Goal: Task Accomplishment & Management: Manage account settings

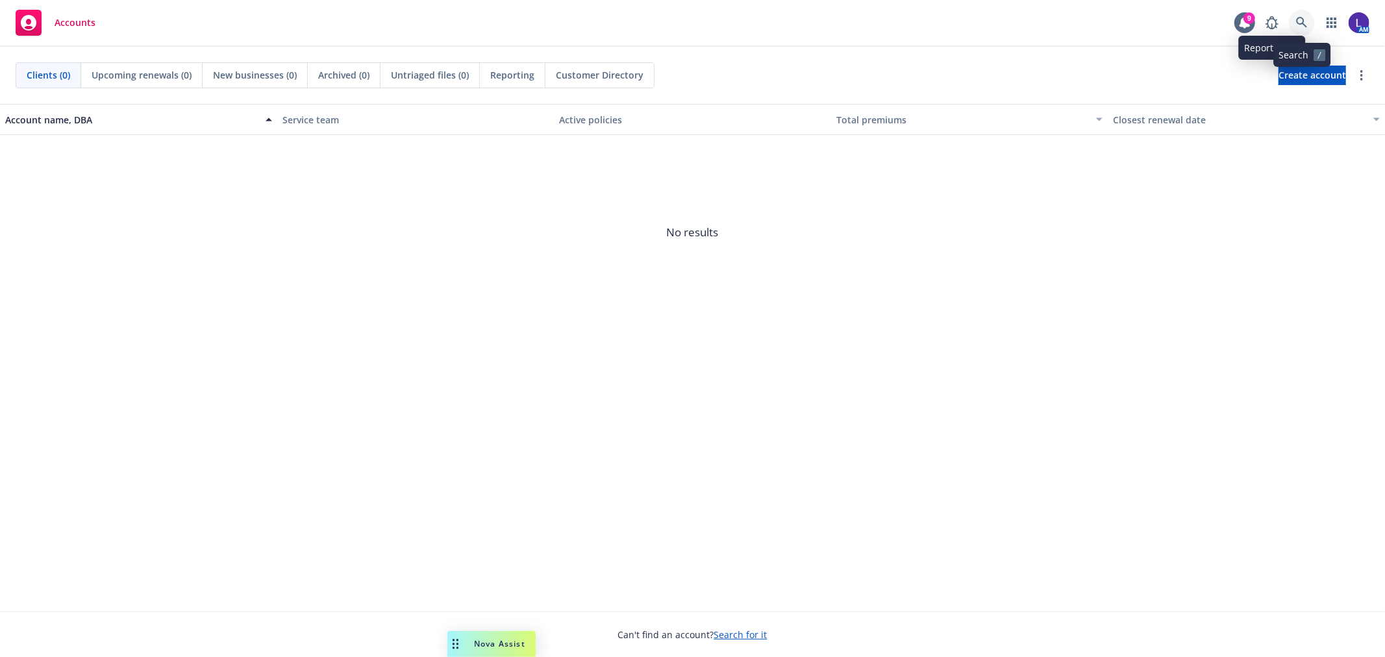
click at [1295, 25] on link at bounding box center [1302, 23] width 26 height 26
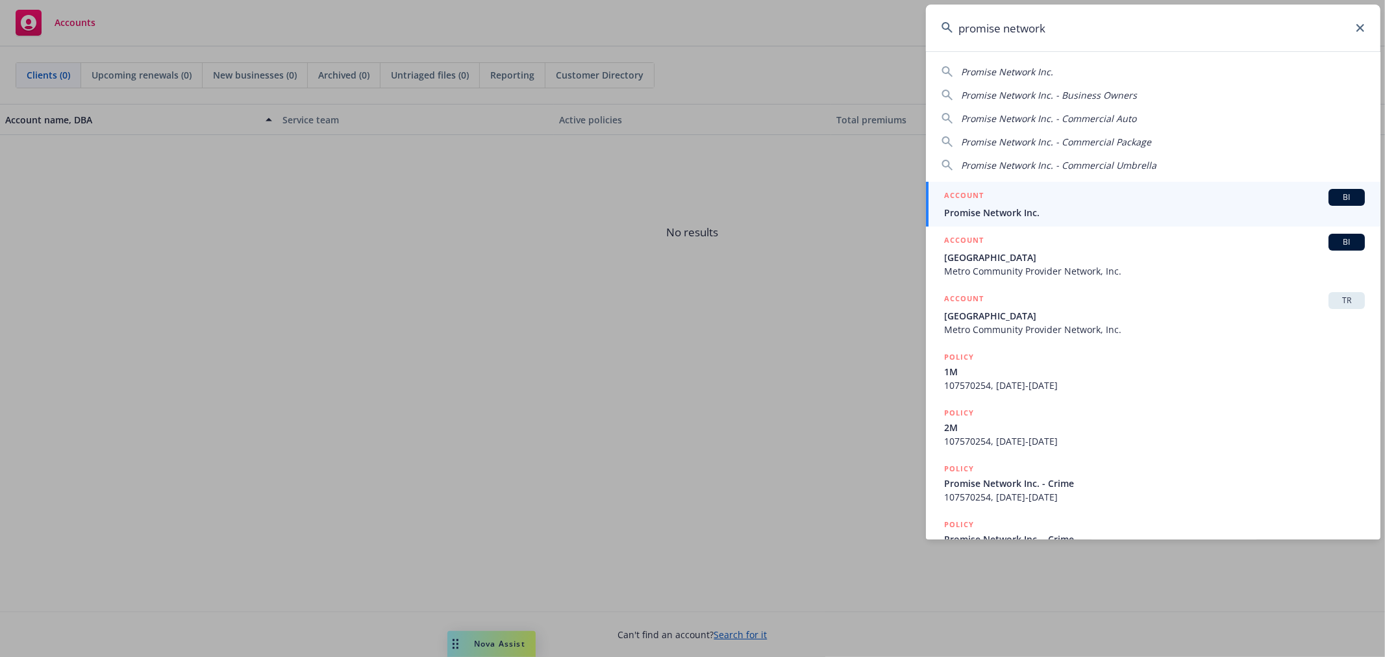
type input "promise network"
click at [1001, 203] on div "ACCOUNT BI" at bounding box center [1154, 197] width 421 height 17
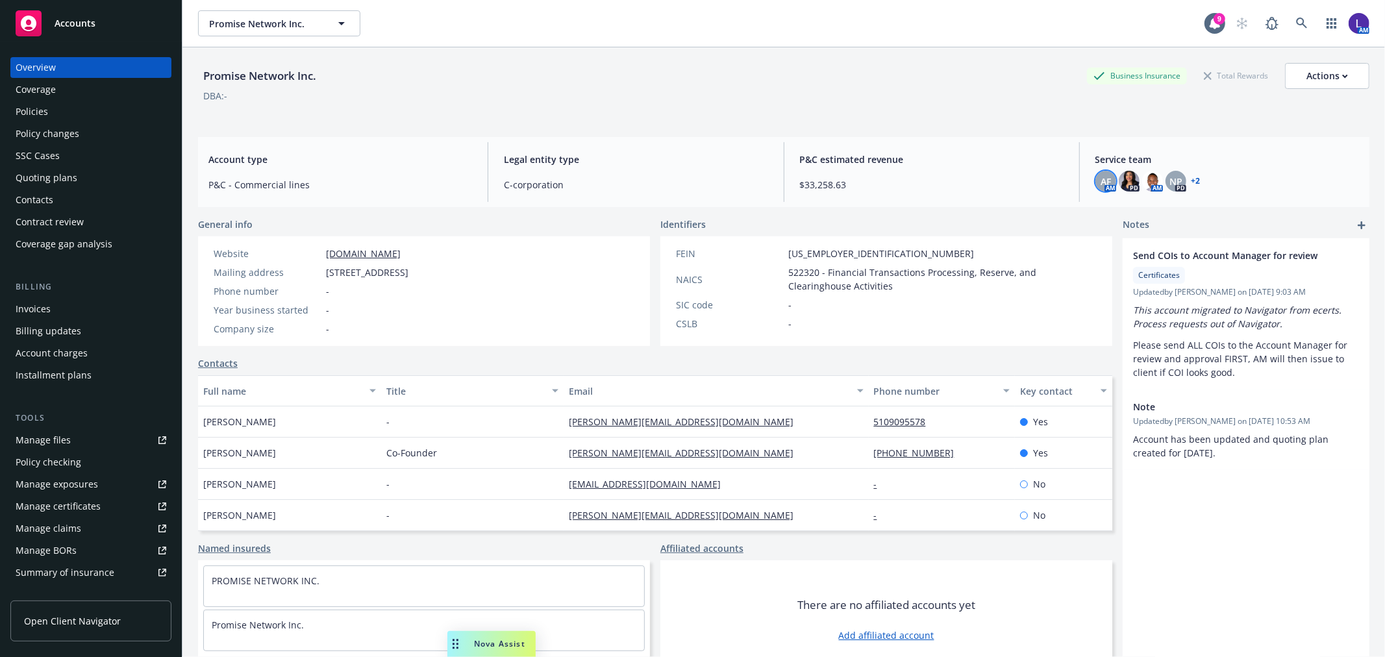
click at [1101, 185] on span "AF" at bounding box center [1106, 182] width 10 height 14
click at [1170, 181] on span "NP" at bounding box center [1176, 182] width 13 height 14
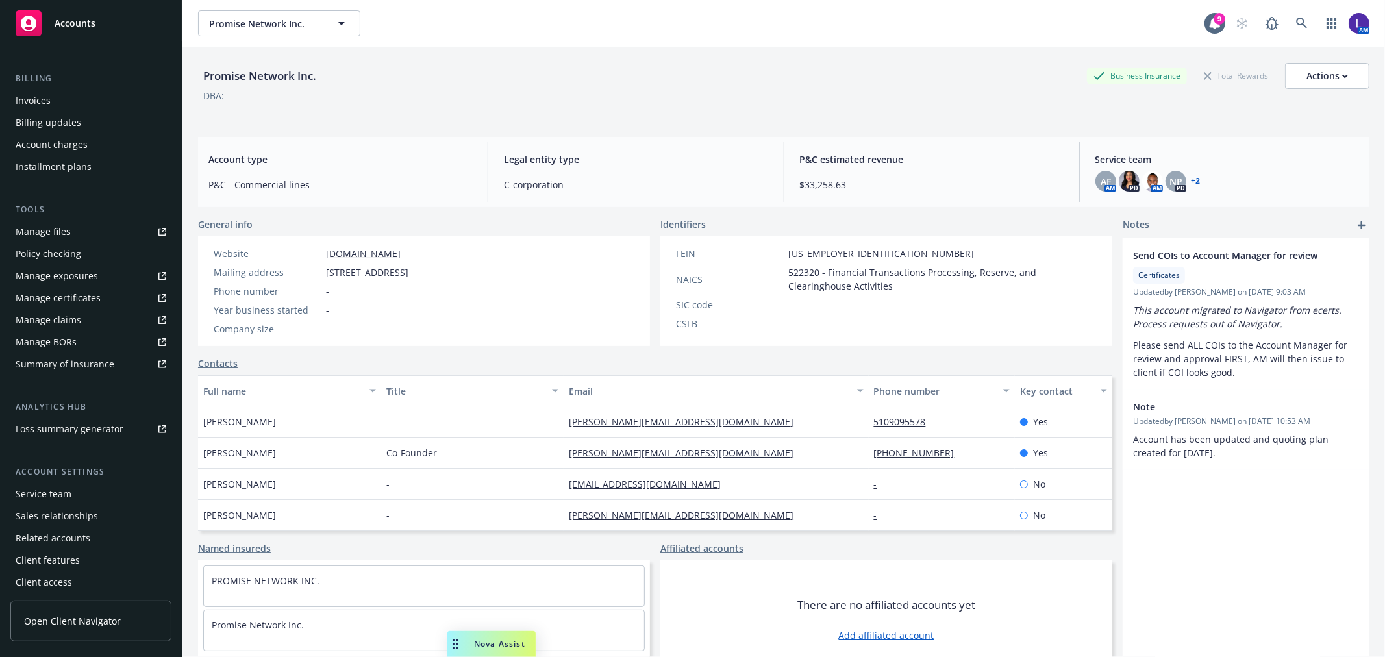
scroll to position [210, 0]
click at [55, 489] on div "Service team" at bounding box center [44, 492] width 56 height 21
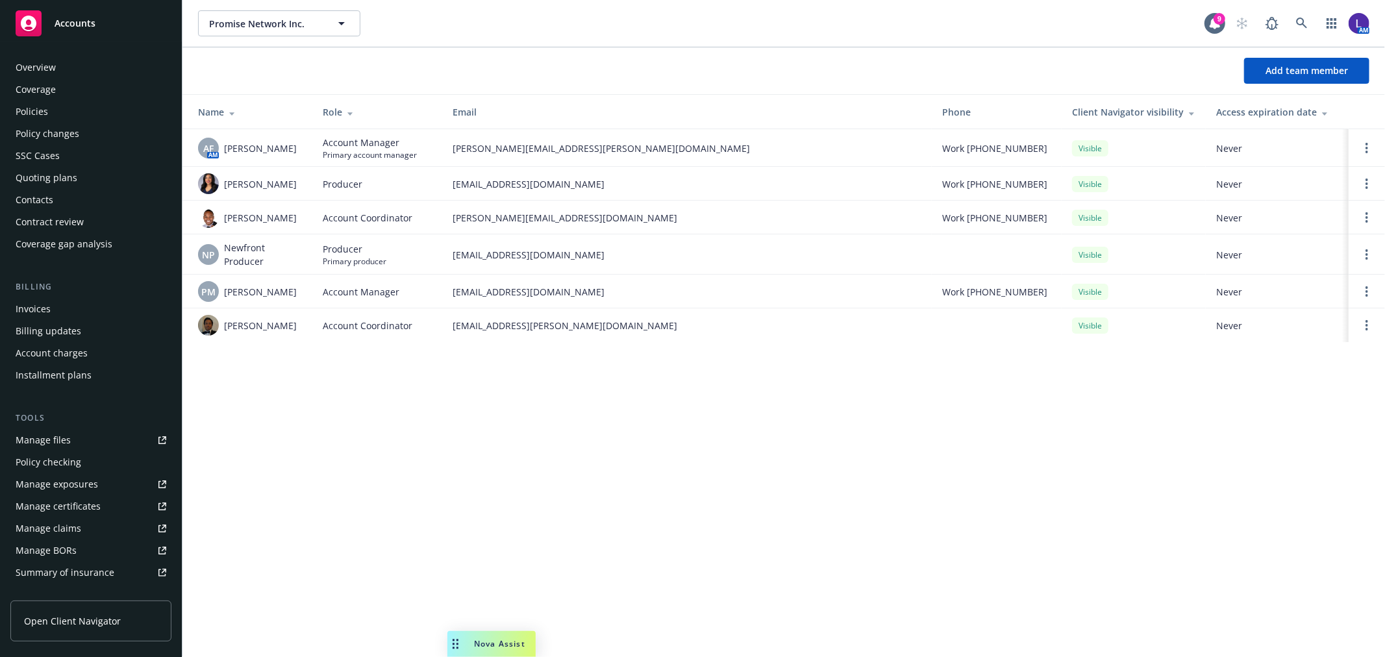
click at [62, 112] on div "Policies" at bounding box center [91, 111] width 151 height 21
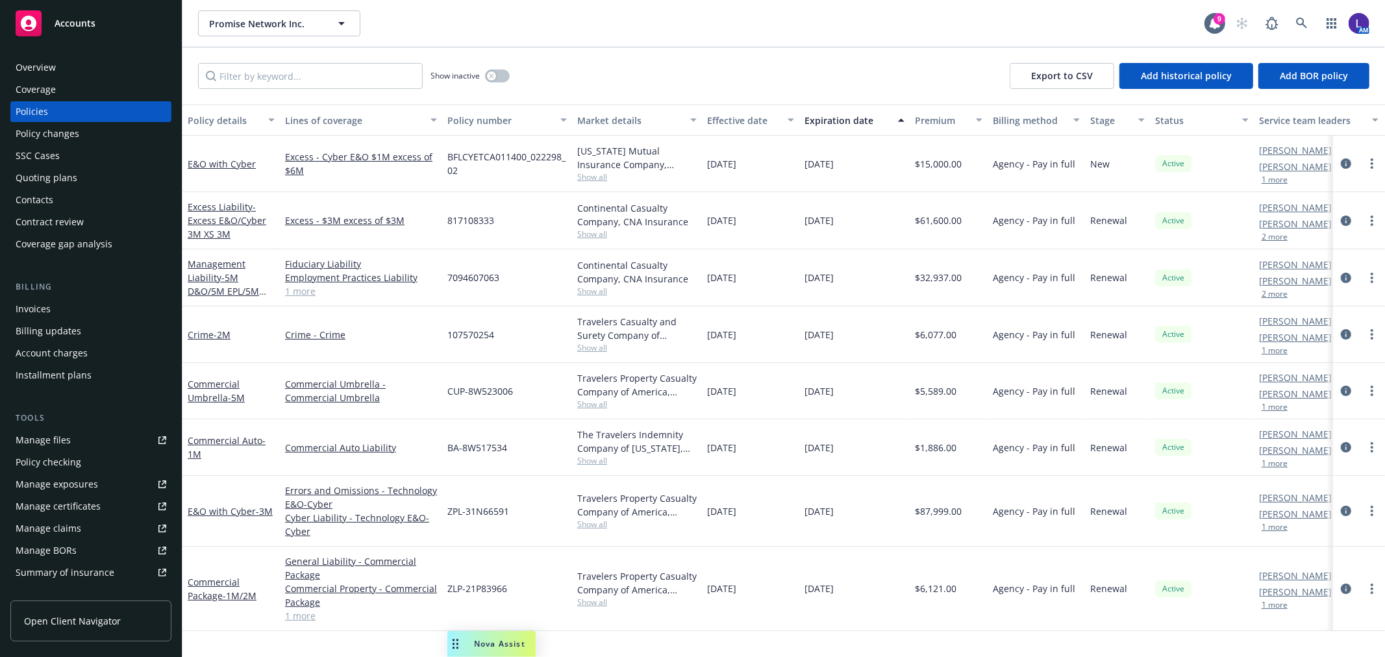
click at [1273, 177] on button "1 more" at bounding box center [1275, 180] width 26 height 8
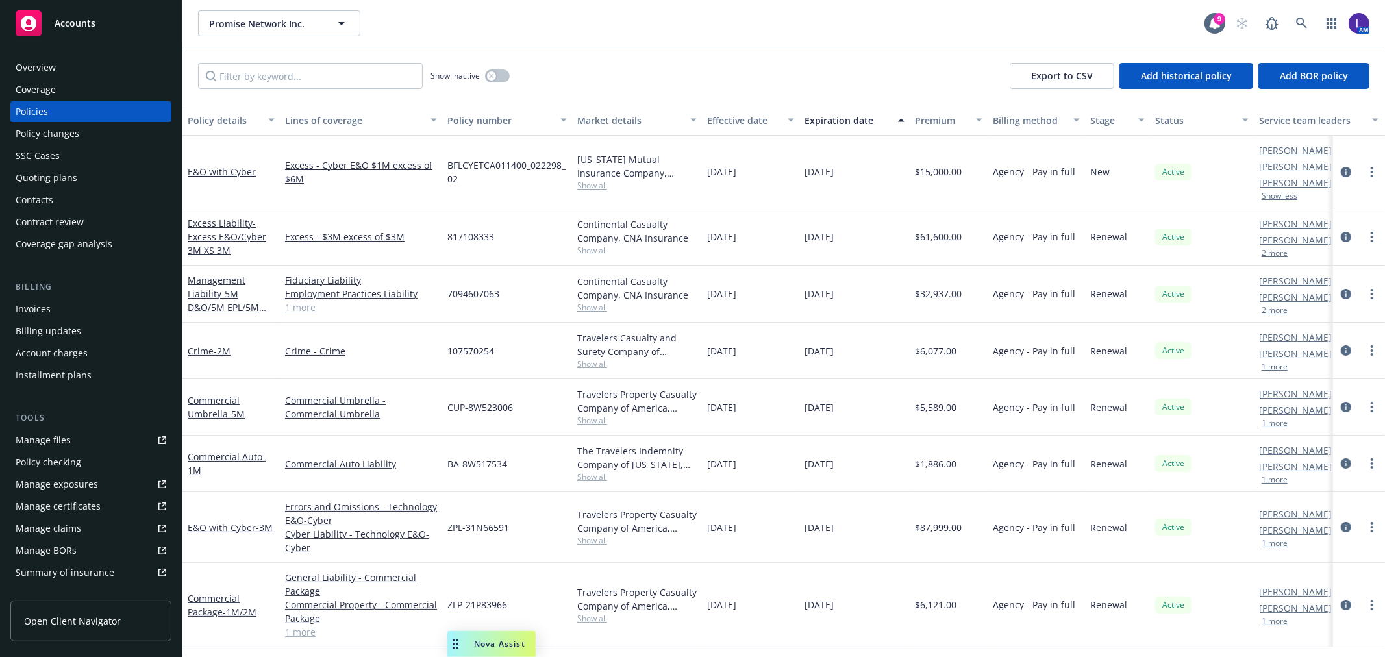
click at [1271, 255] on button "2 more" at bounding box center [1275, 253] width 26 height 8
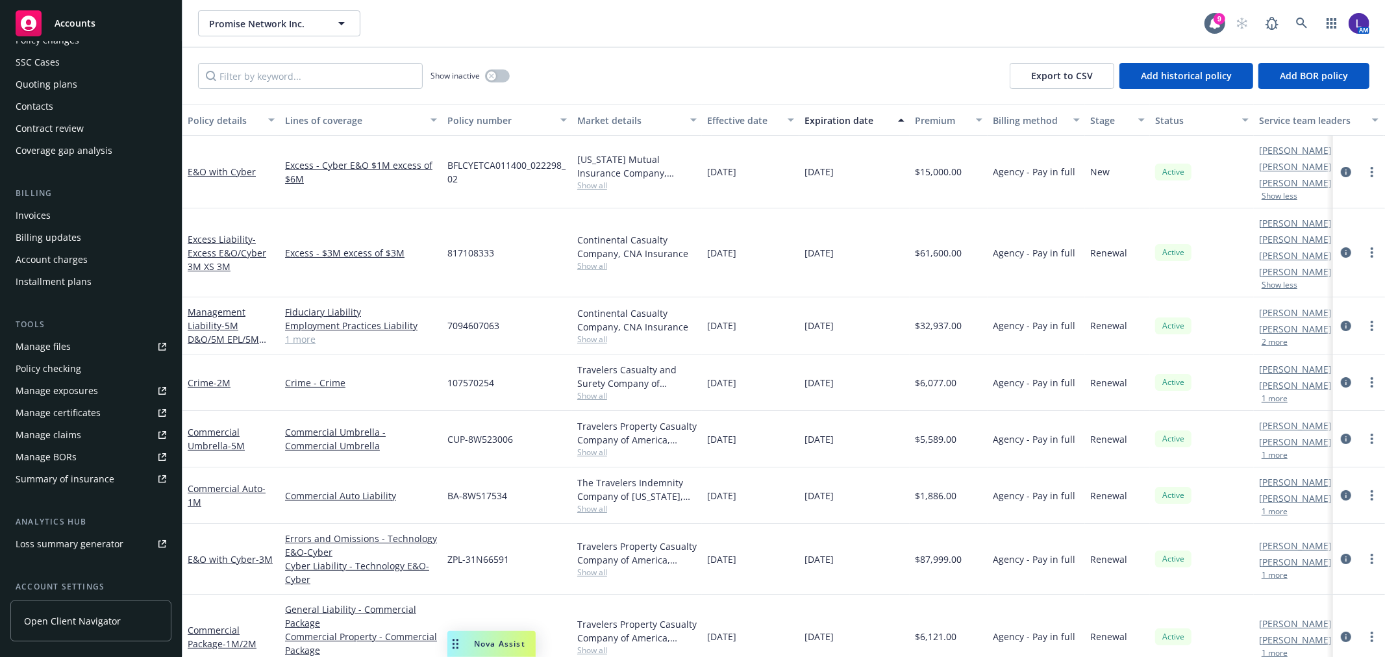
scroll to position [210, 0]
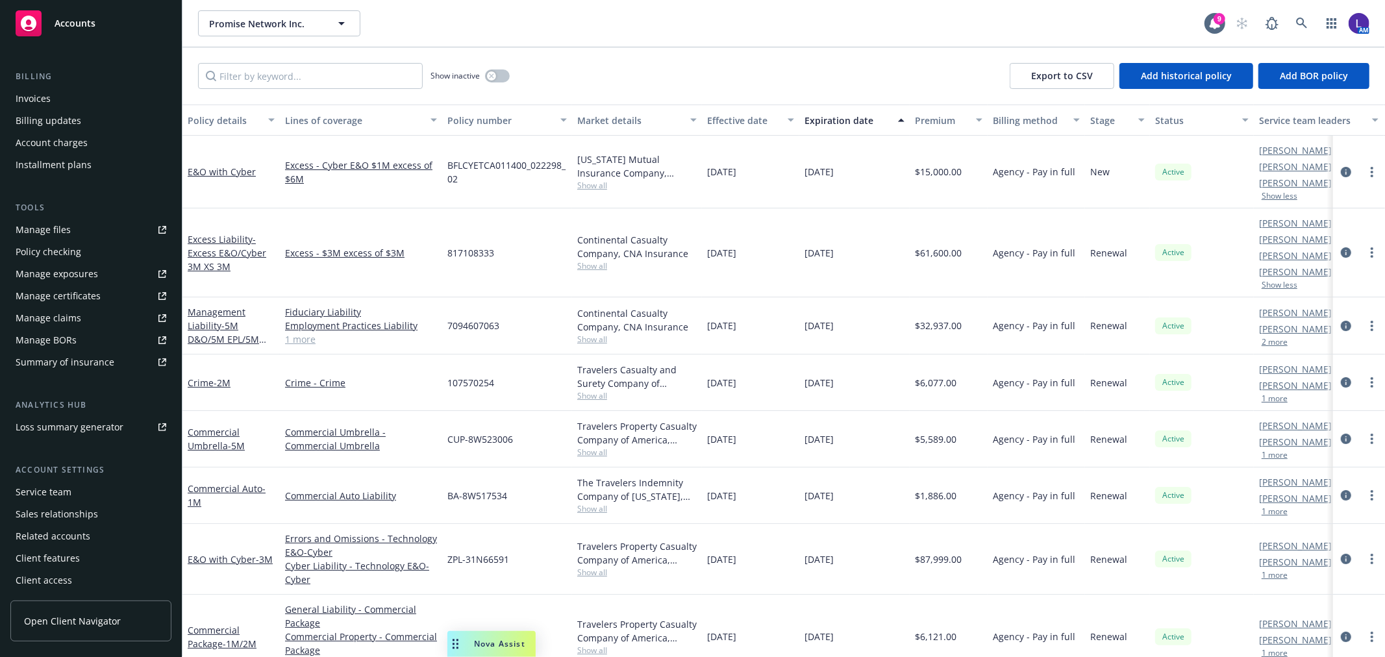
click at [51, 492] on div "Service team" at bounding box center [44, 492] width 56 height 21
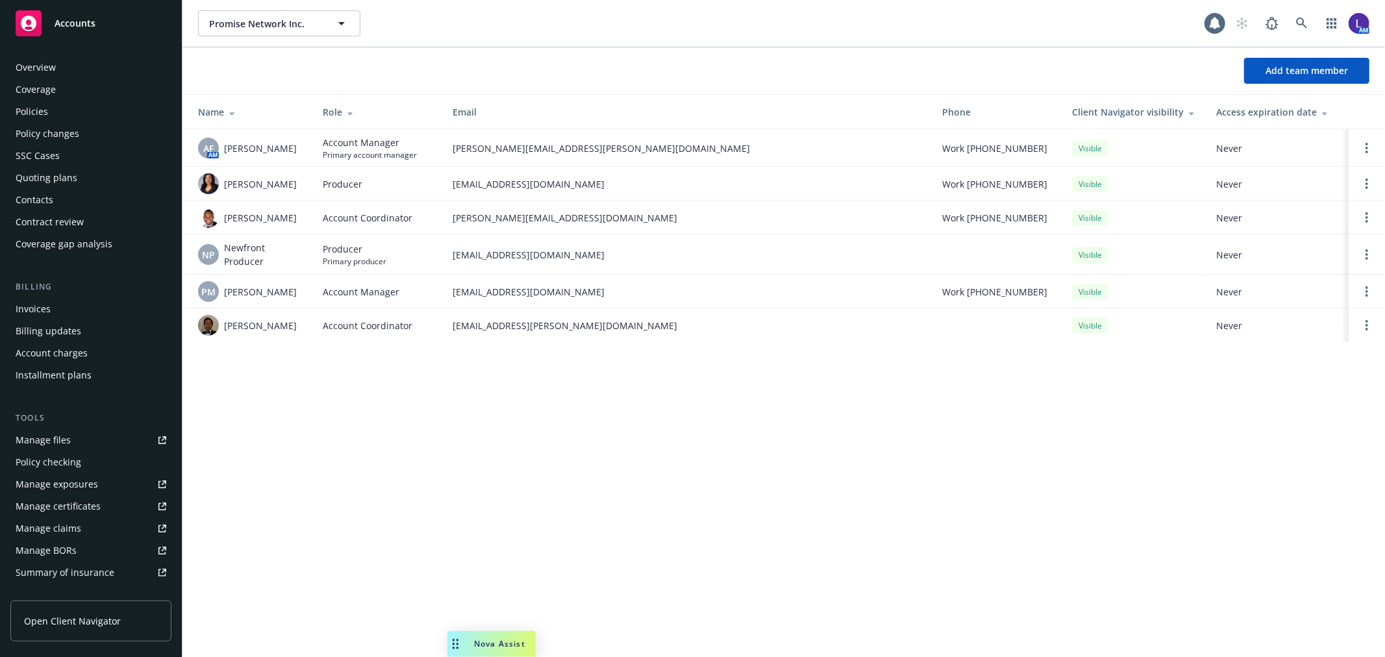
scroll to position [211, 0]
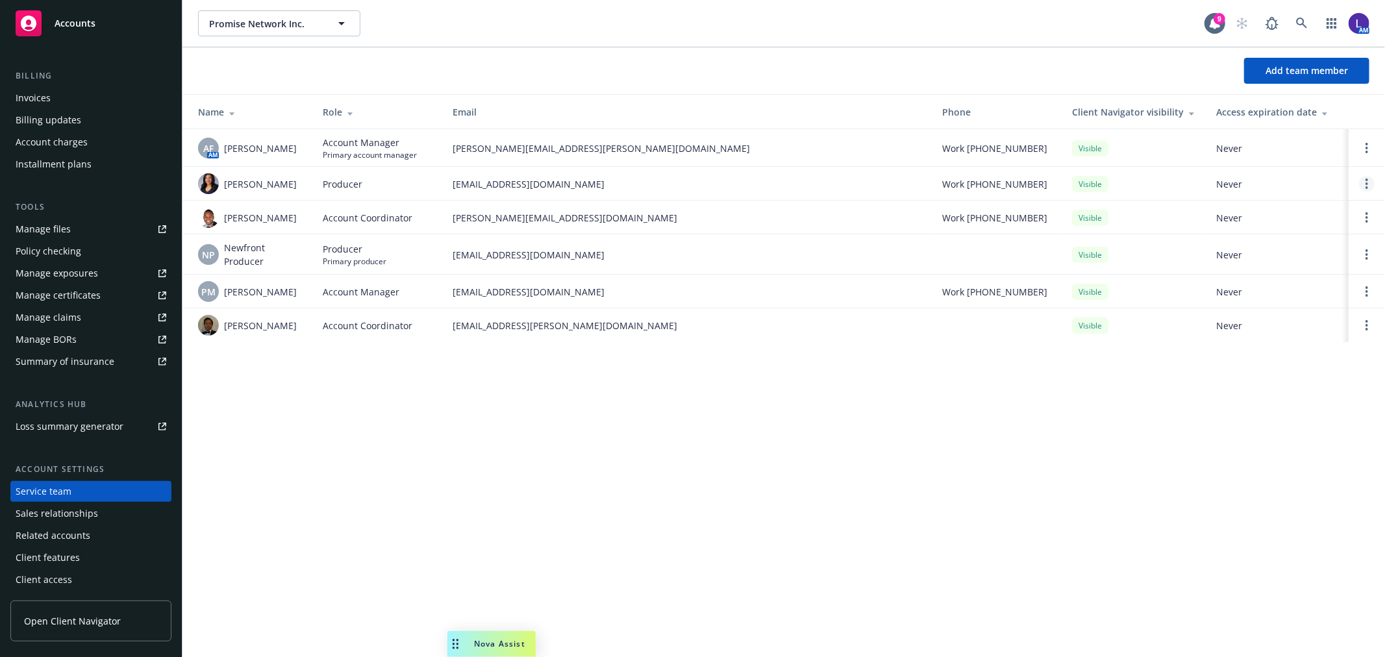
click at [1364, 178] on link "Open options" at bounding box center [1367, 184] width 16 height 16
click at [1254, 125] on span "Assign as primary producer" at bounding box center [1281, 121] width 152 height 12
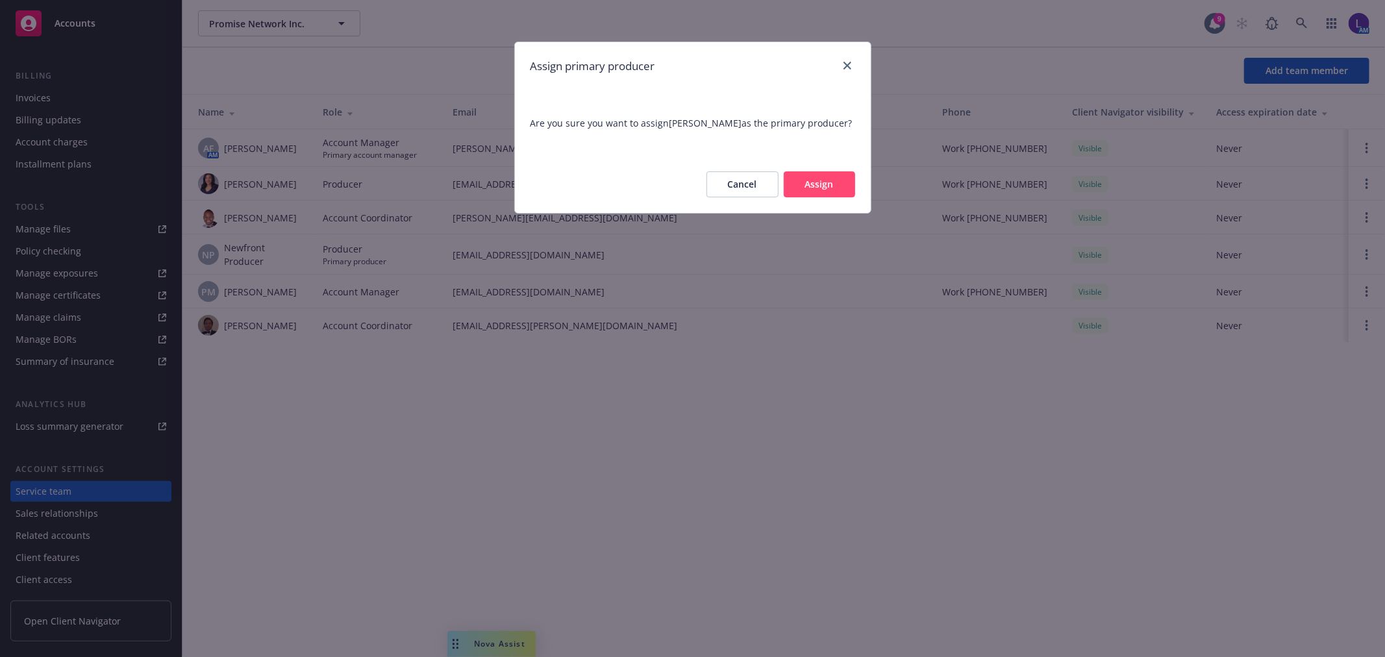
click at [848, 181] on button "Assign" at bounding box center [819, 184] width 71 height 26
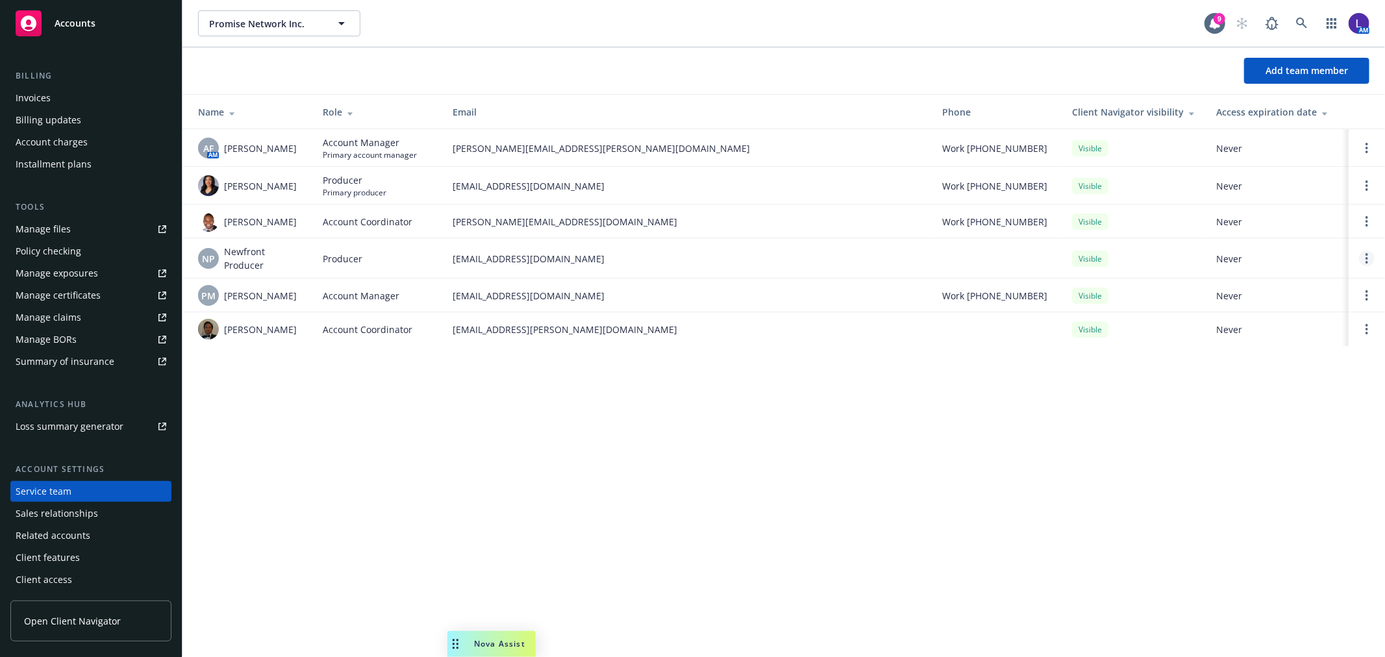
click at [1364, 261] on link "Open options" at bounding box center [1367, 259] width 16 height 16
click at [1263, 227] on span "Remove producer" at bounding box center [1259, 228] width 108 height 12
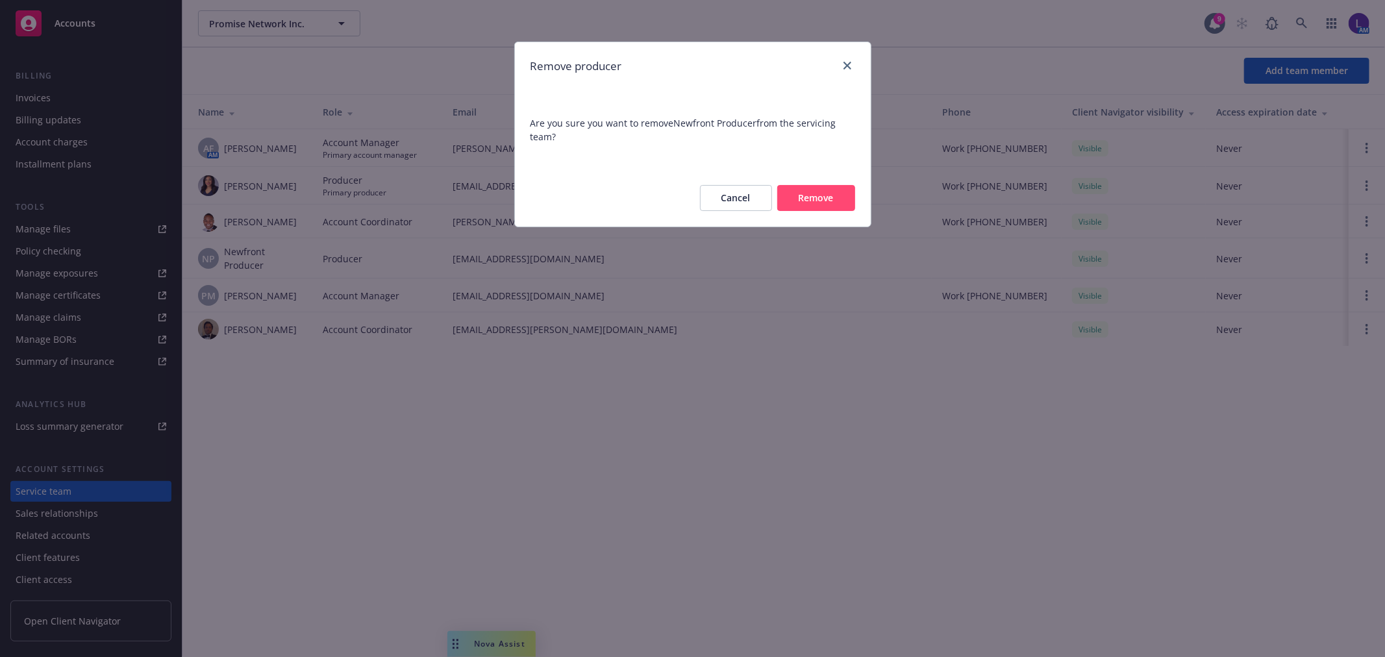
click at [802, 196] on button "Remove" at bounding box center [816, 198] width 78 height 26
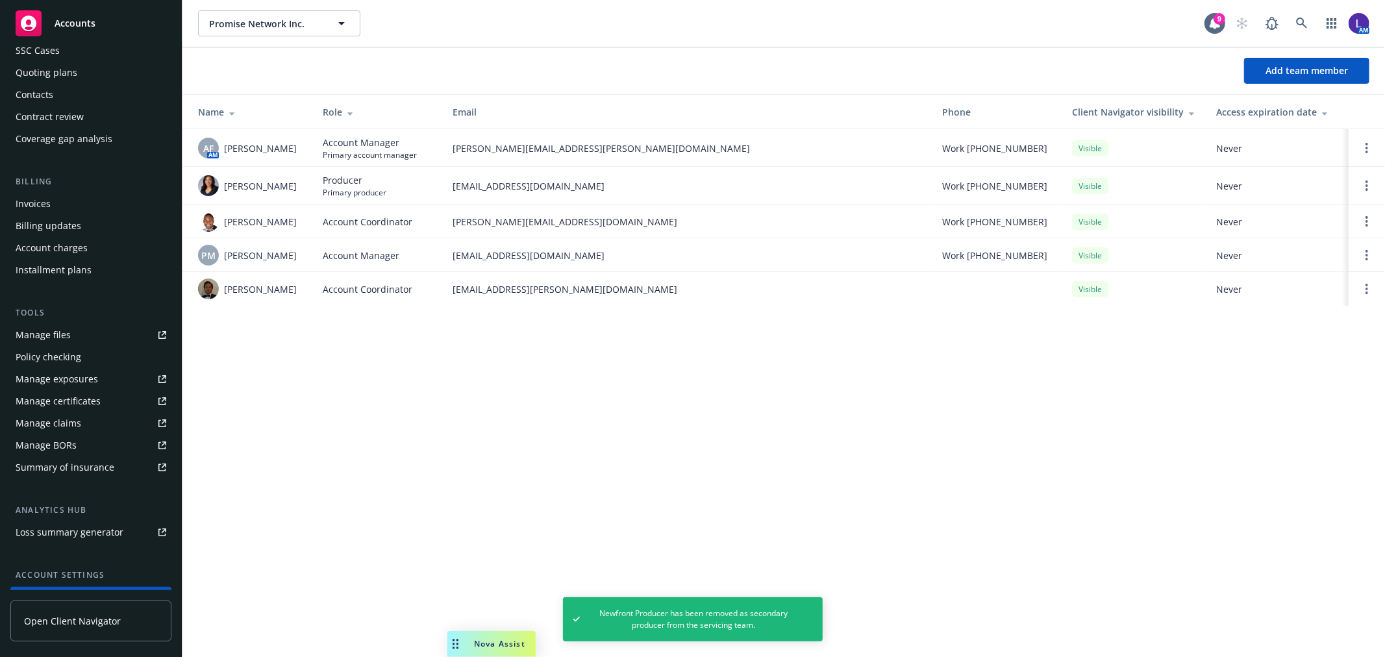
scroll to position [0, 0]
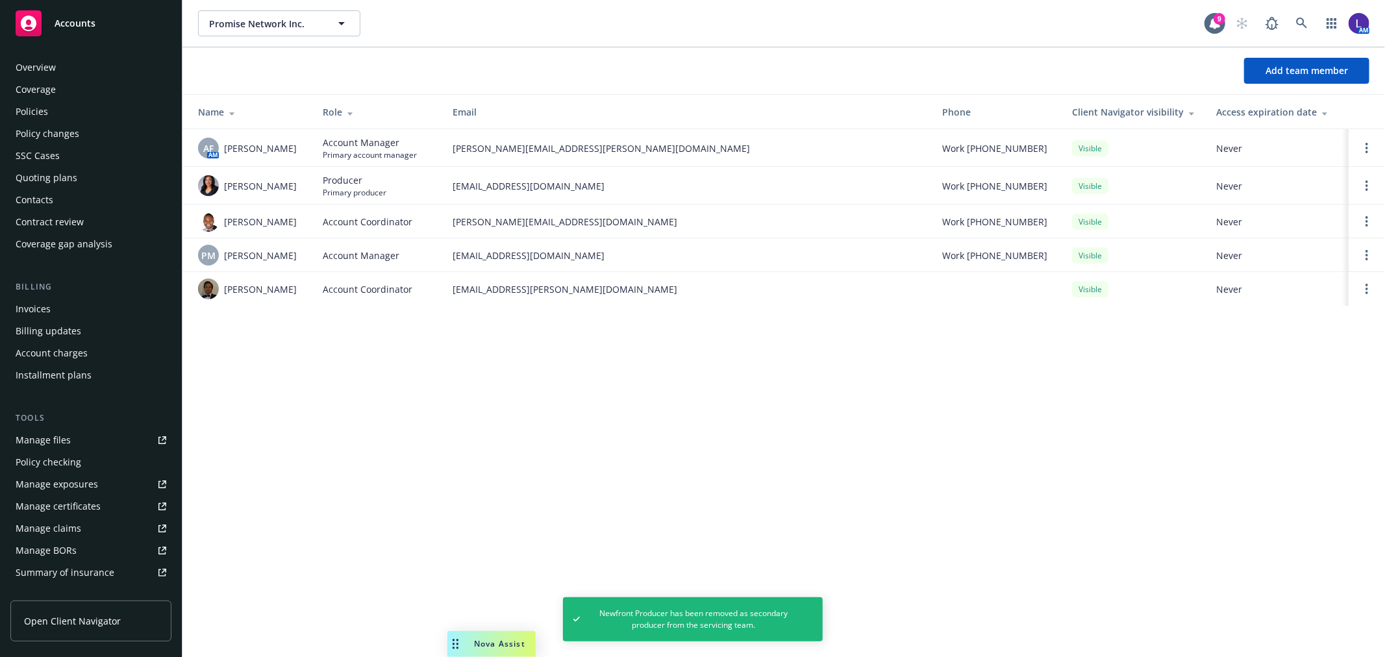
click at [53, 110] on div "Policies" at bounding box center [91, 111] width 151 height 21
